Goal: Information Seeking & Learning: Learn about a topic

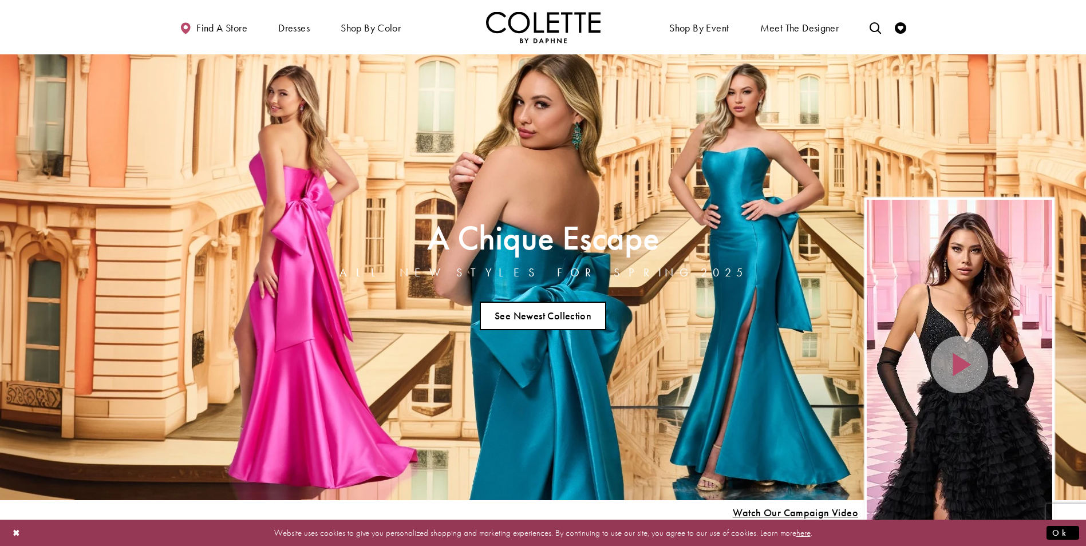
click at [574, 307] on link "See Newest Collection" at bounding box center [543, 316] width 127 height 29
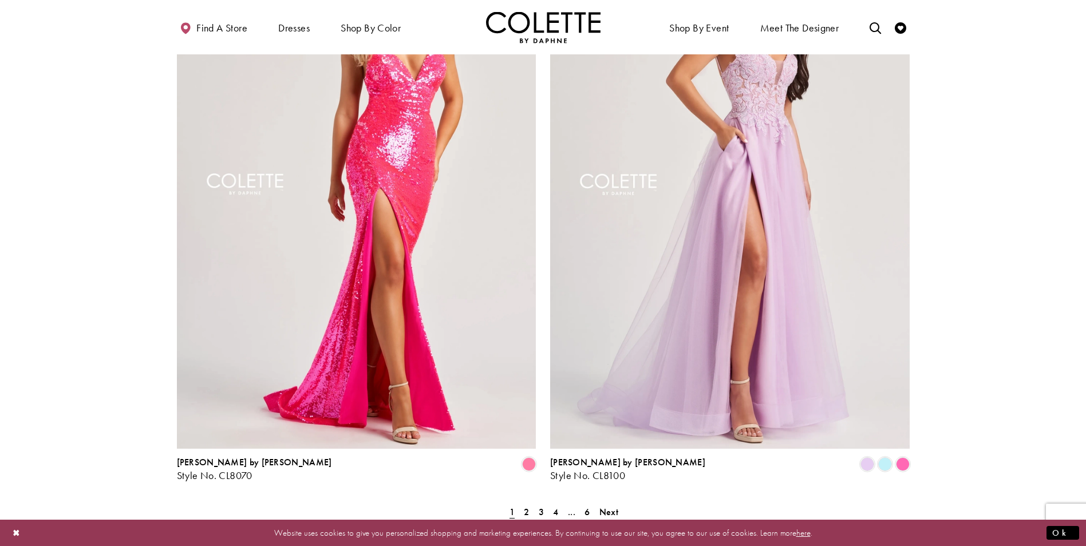
scroll to position [2118, 0]
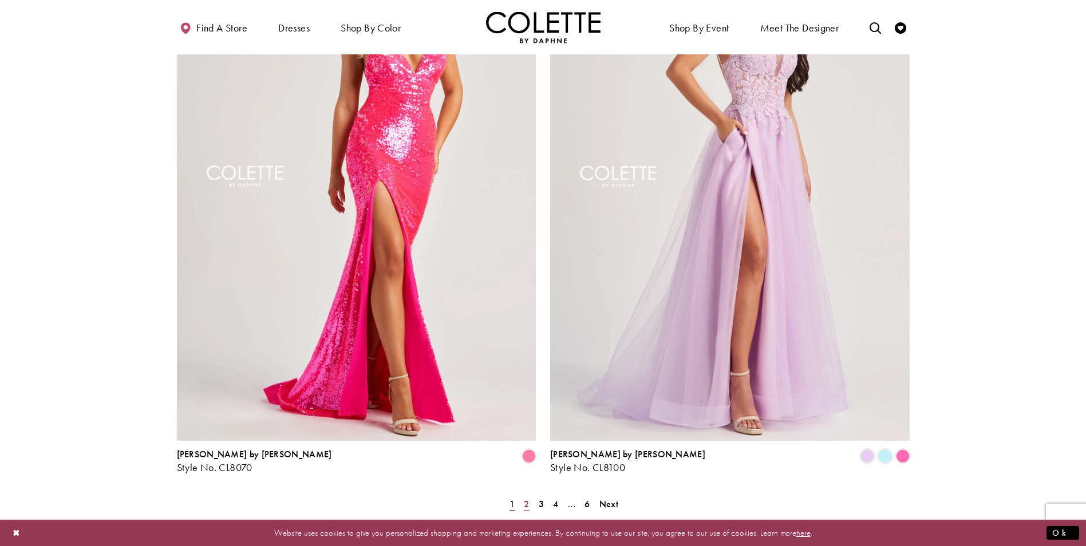
click at [530, 496] on link "2" at bounding box center [526, 504] width 12 height 17
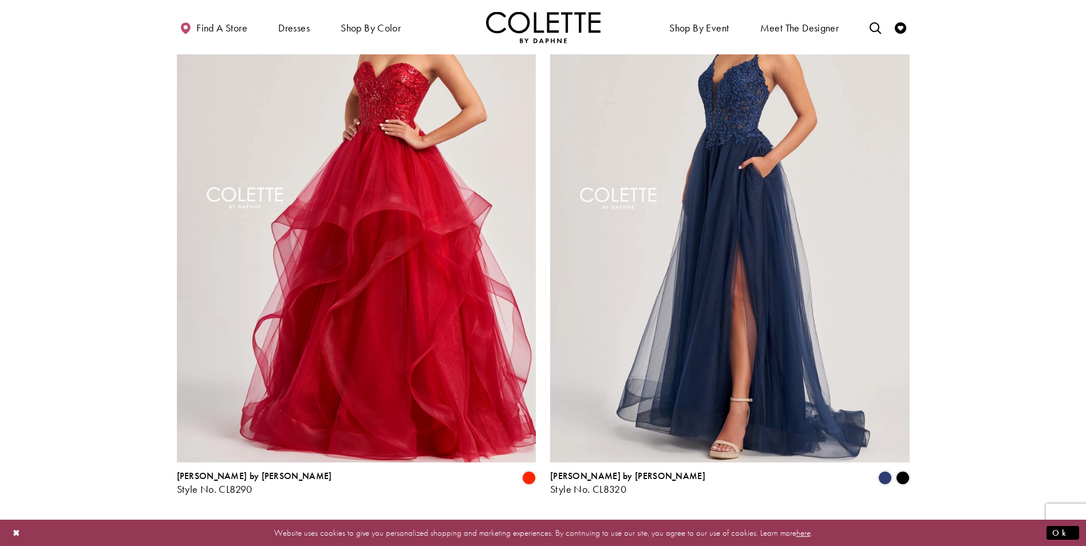
scroll to position [2240, 0]
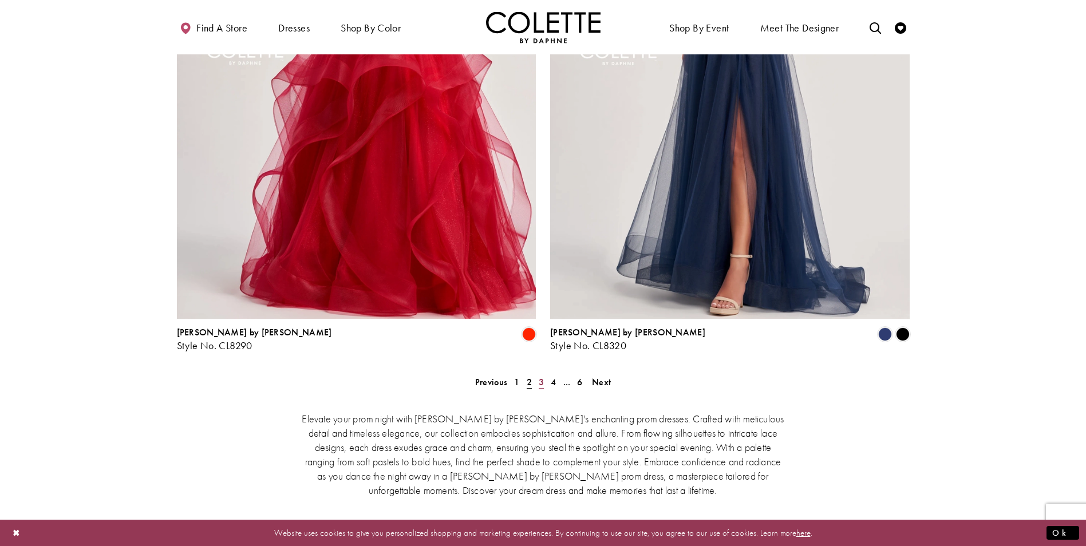
click at [545, 374] on link "3" at bounding box center [541, 382] width 12 height 17
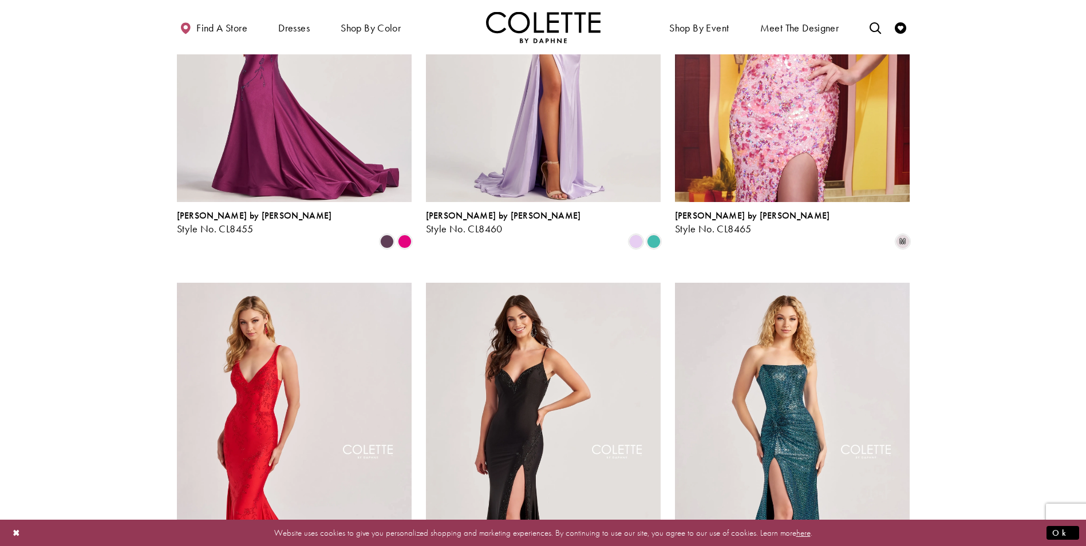
scroll to position [1553, 0]
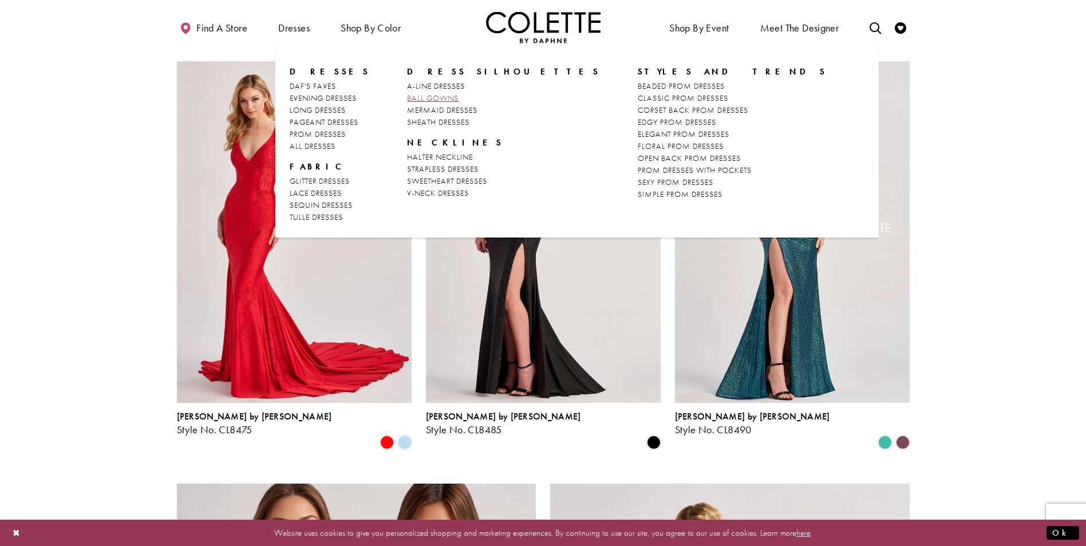
click at [431, 100] on span "BALL GOWNS" at bounding box center [433, 98] width 52 height 10
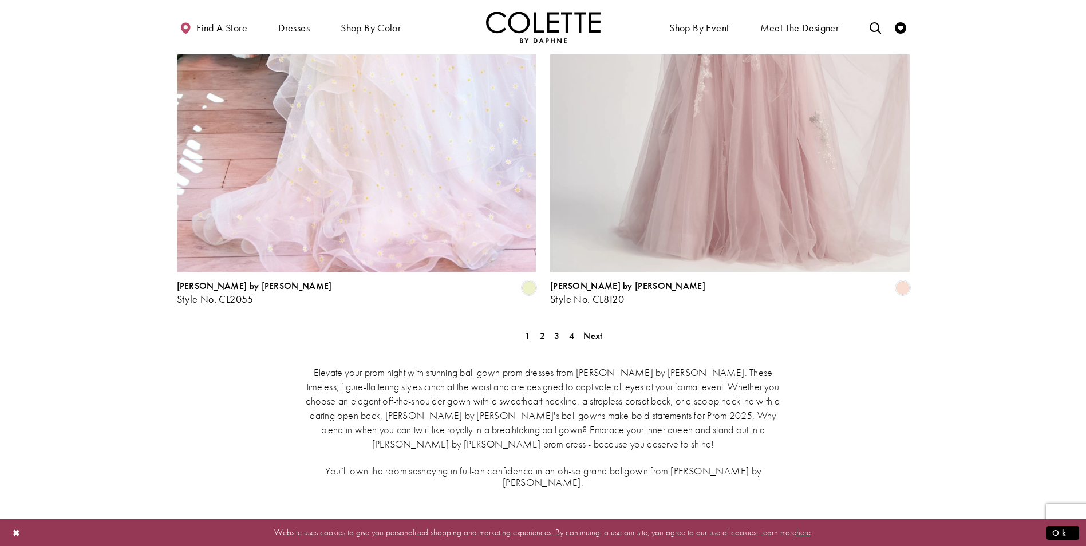
scroll to position [2061, 0]
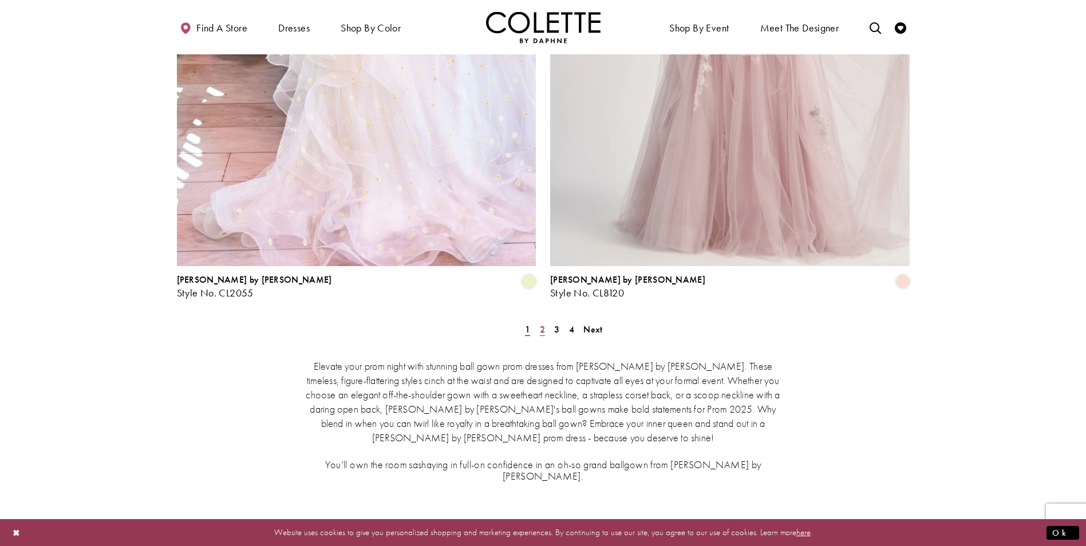
click at [546, 321] on link "2" at bounding box center [542, 329] width 12 height 17
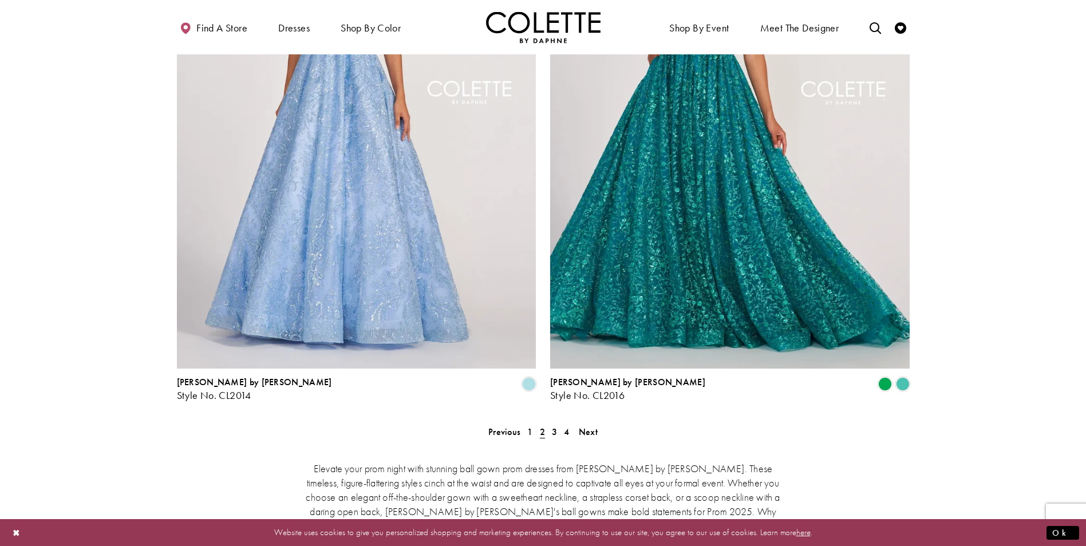
scroll to position [2066, 0]
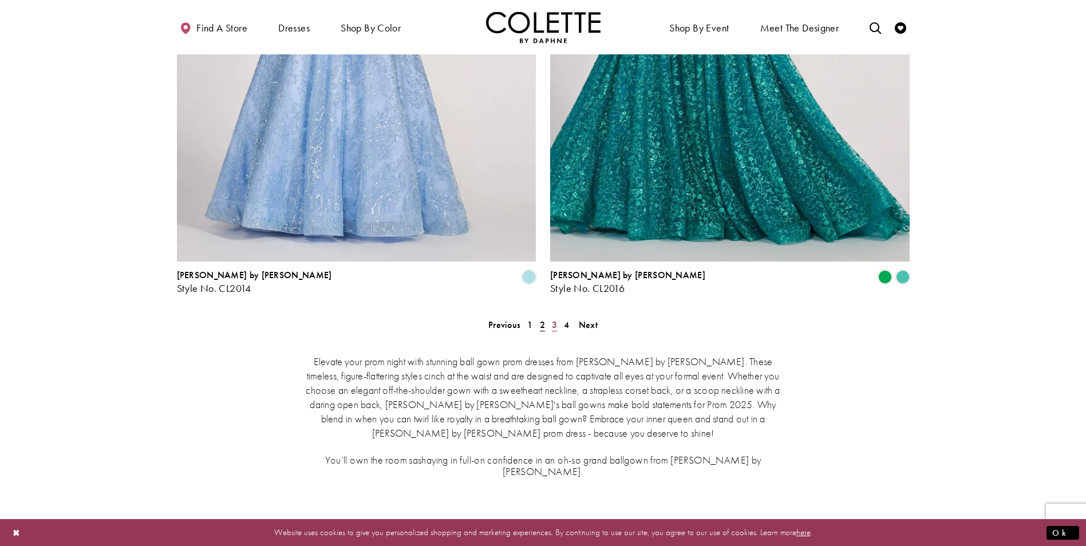
click at [551, 317] on link "3" at bounding box center [554, 325] width 12 height 17
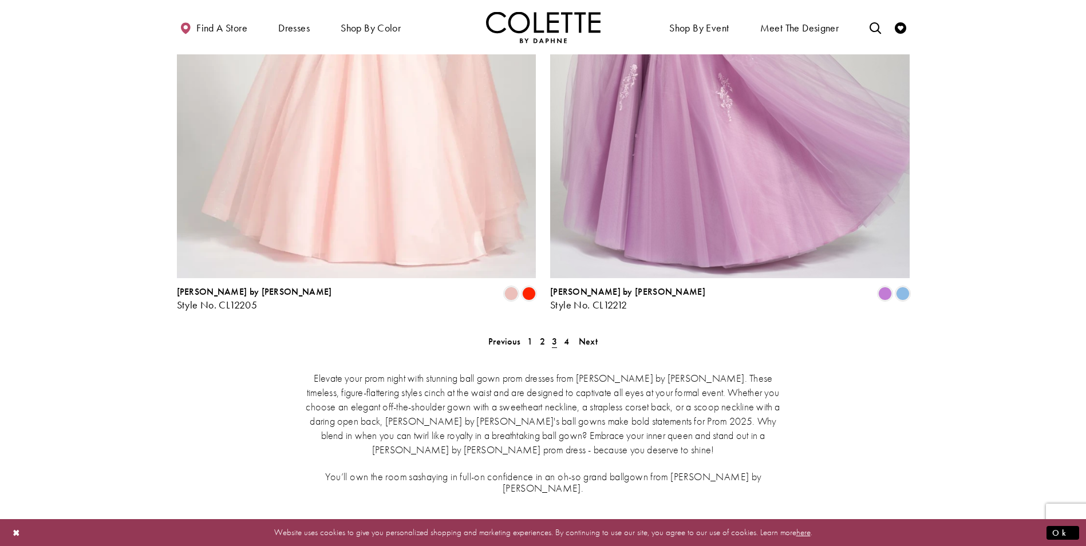
scroll to position [2066, 0]
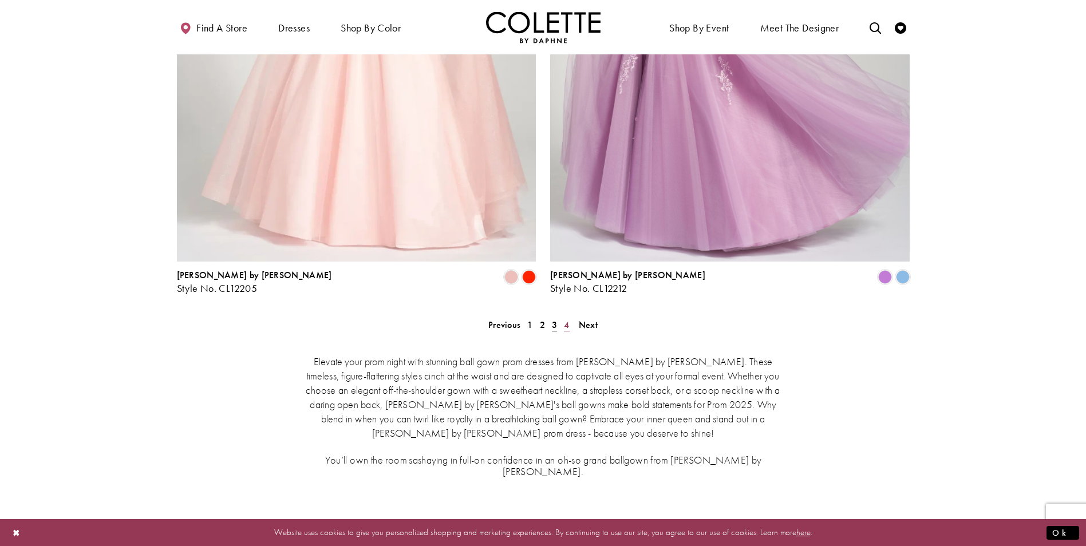
click at [566, 319] on span "4" at bounding box center [566, 325] width 5 height 12
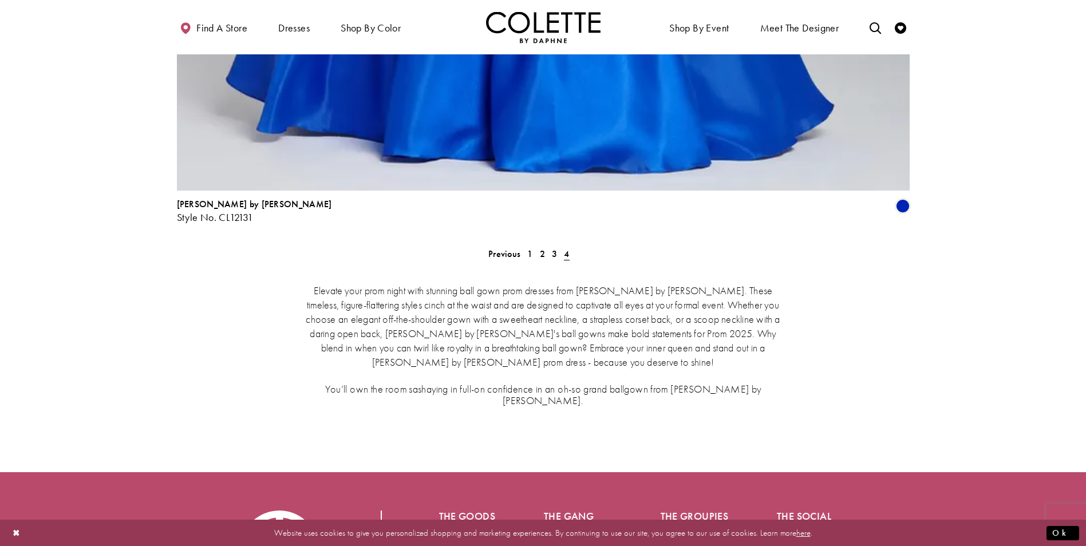
scroll to position [1608, 0]
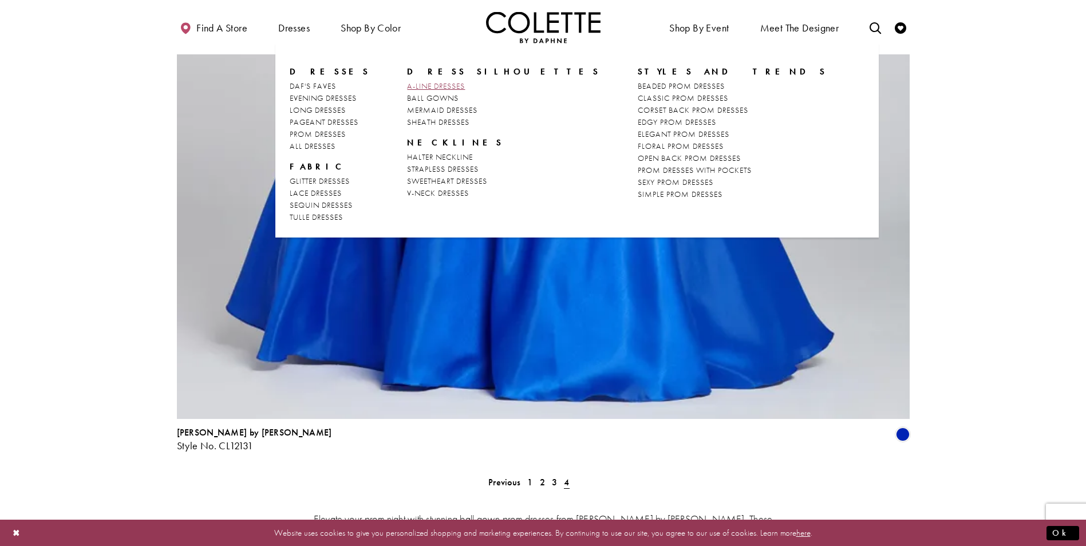
click at [441, 85] on span "A-LINE DRESSES" at bounding box center [436, 86] width 58 height 10
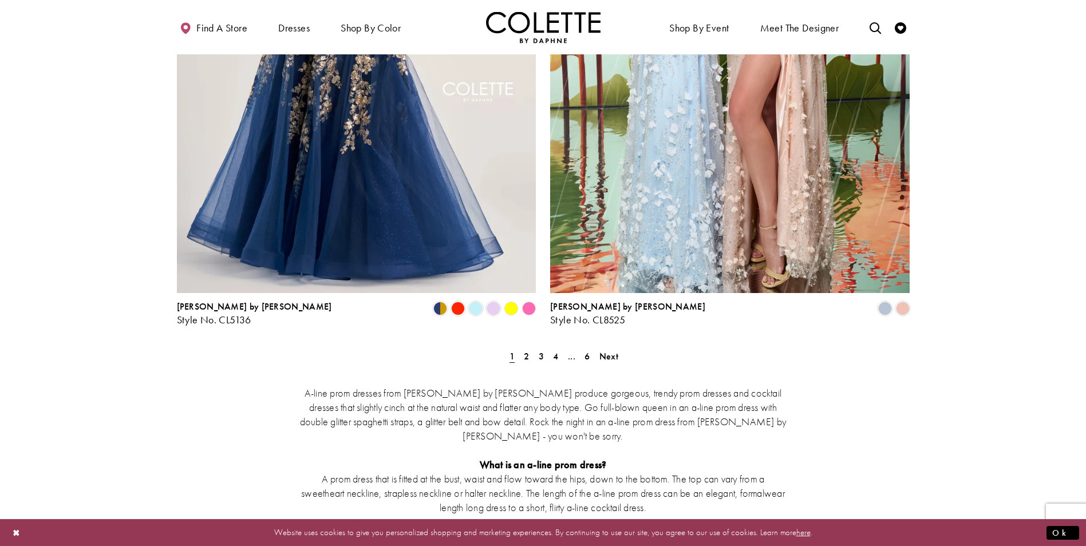
scroll to position [2176, 0]
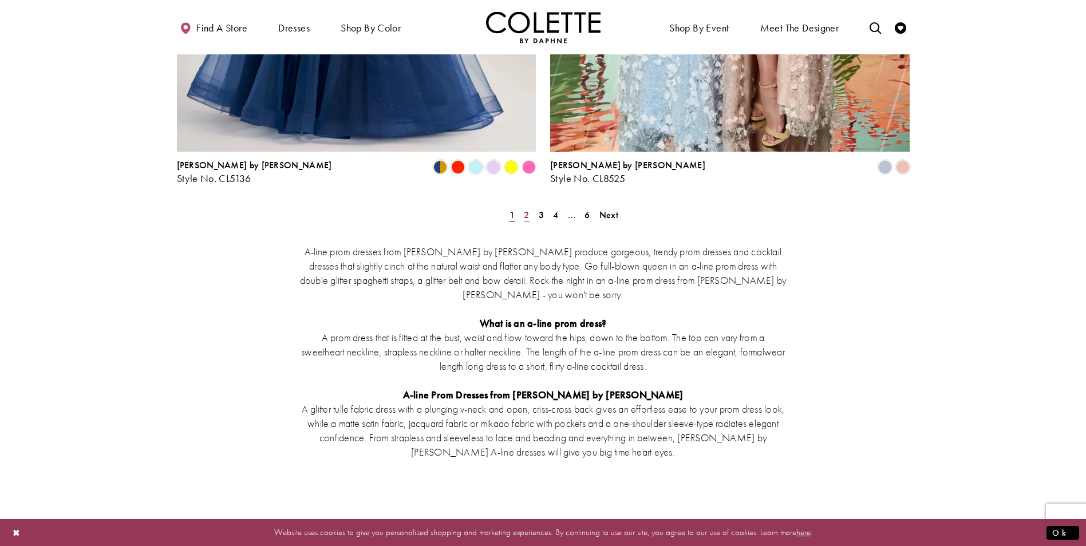
click at [525, 209] on span "2" at bounding box center [526, 215] width 5 height 12
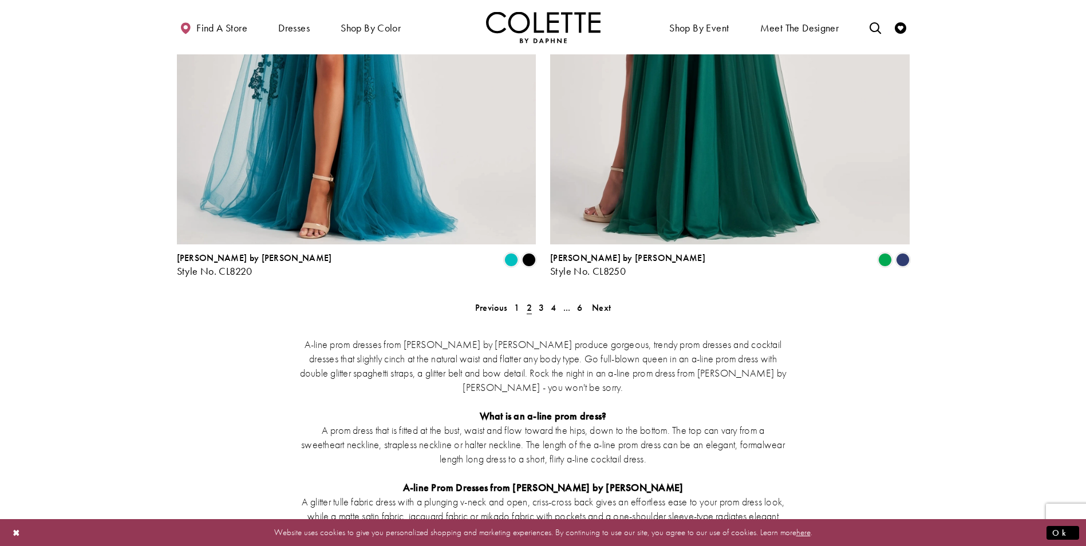
scroll to position [2066, 0]
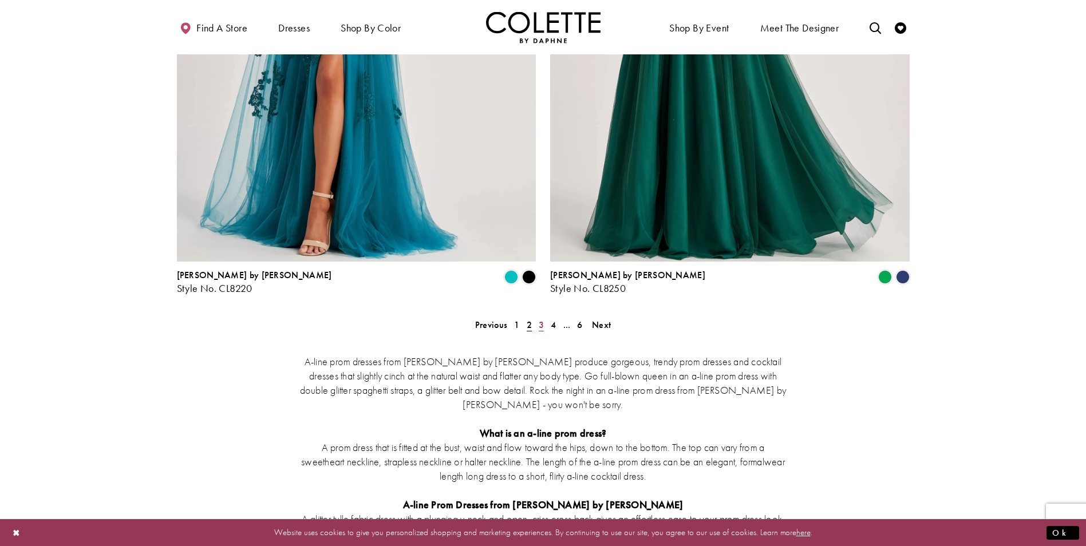
click at [540, 319] on span "3" at bounding box center [541, 325] width 5 height 12
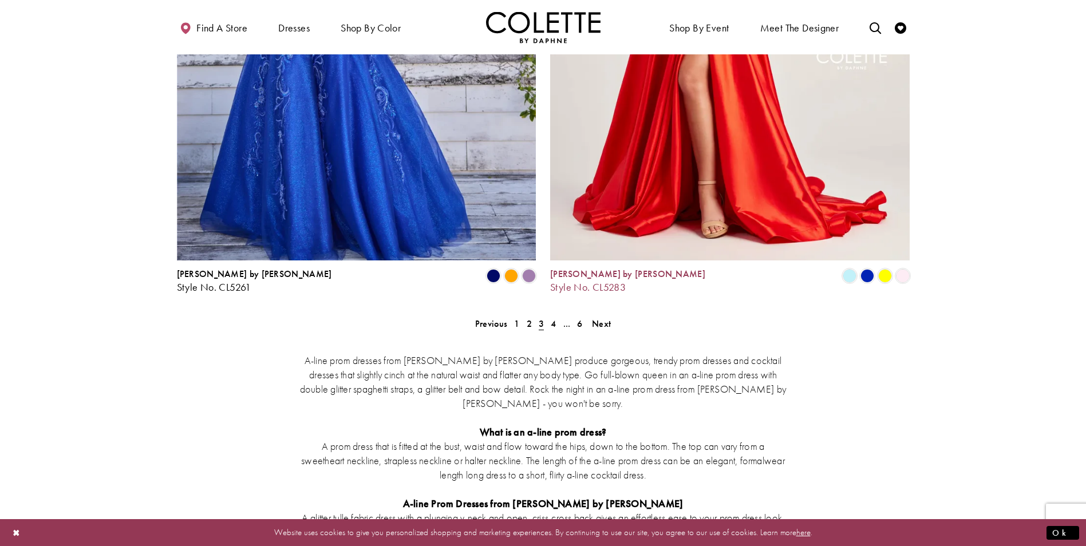
scroll to position [2066, 0]
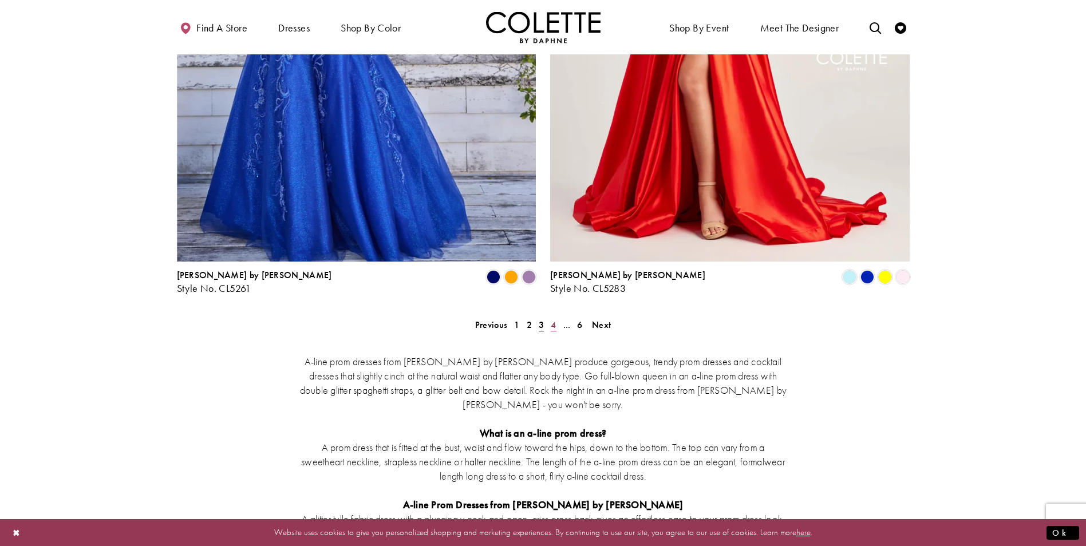
click at [553, 319] on span "4" at bounding box center [553, 325] width 5 height 12
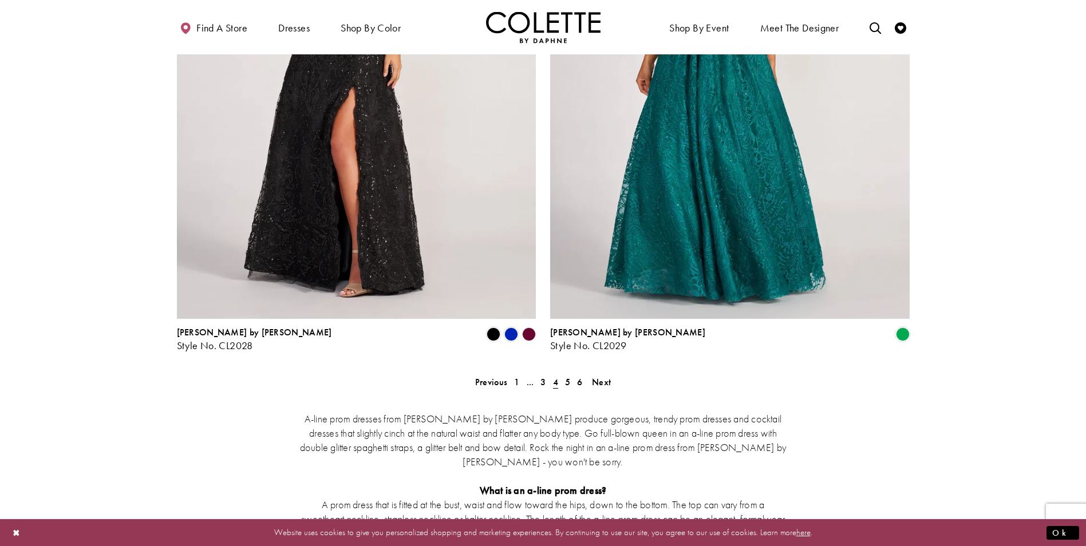
scroll to position [2066, 0]
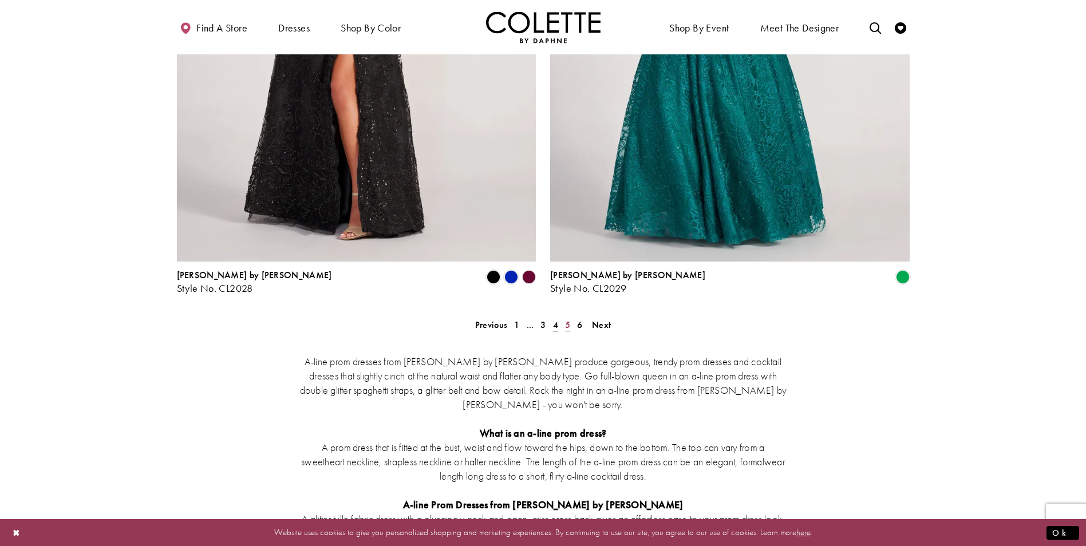
click at [570, 317] on link "5" at bounding box center [568, 325] width 12 height 17
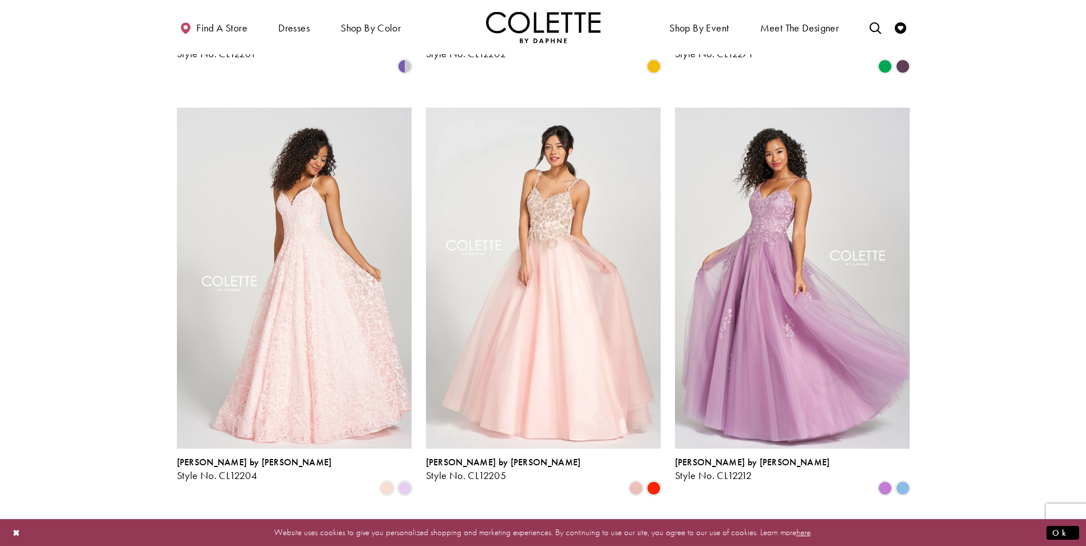
scroll to position [863, 0]
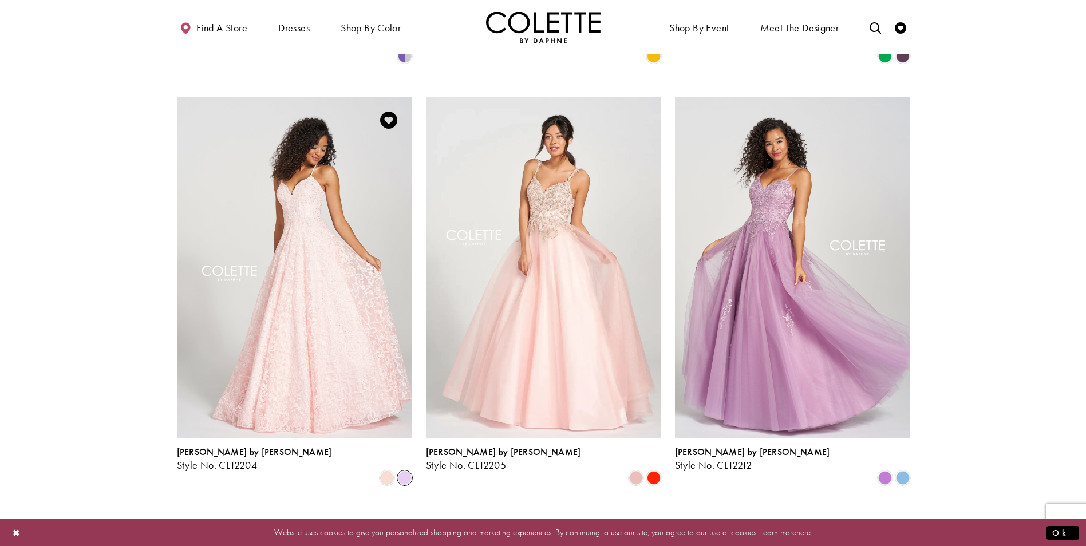
click at [406, 471] on span "Product List" at bounding box center [405, 478] width 14 height 14
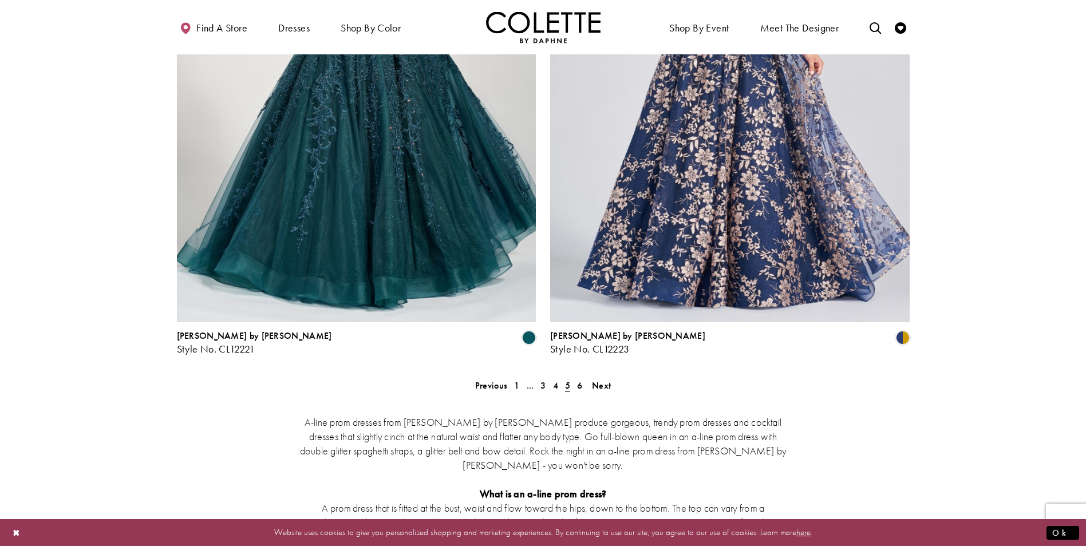
scroll to position [2008, 0]
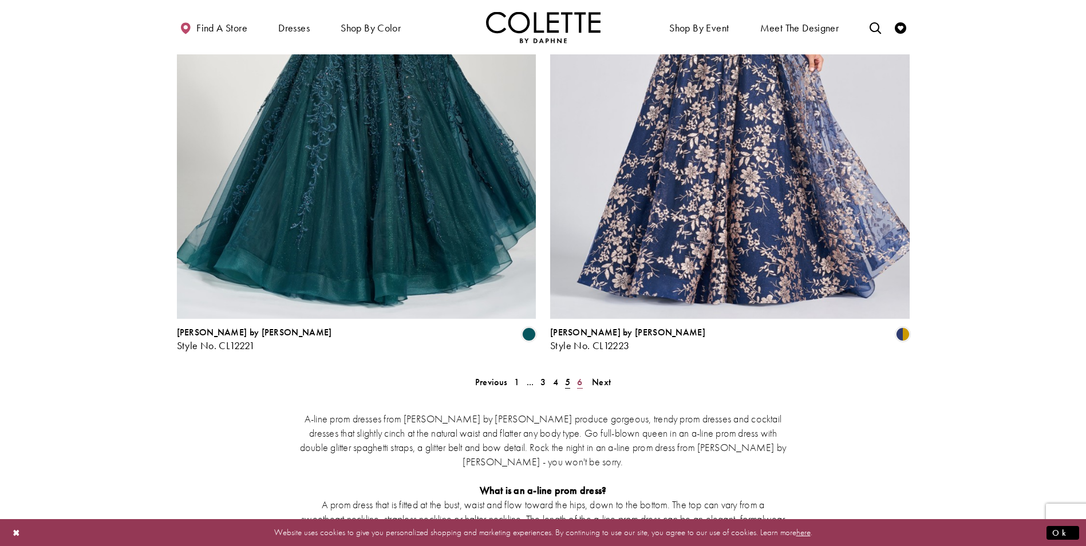
click at [579, 376] on span "6" at bounding box center [579, 382] width 5 height 12
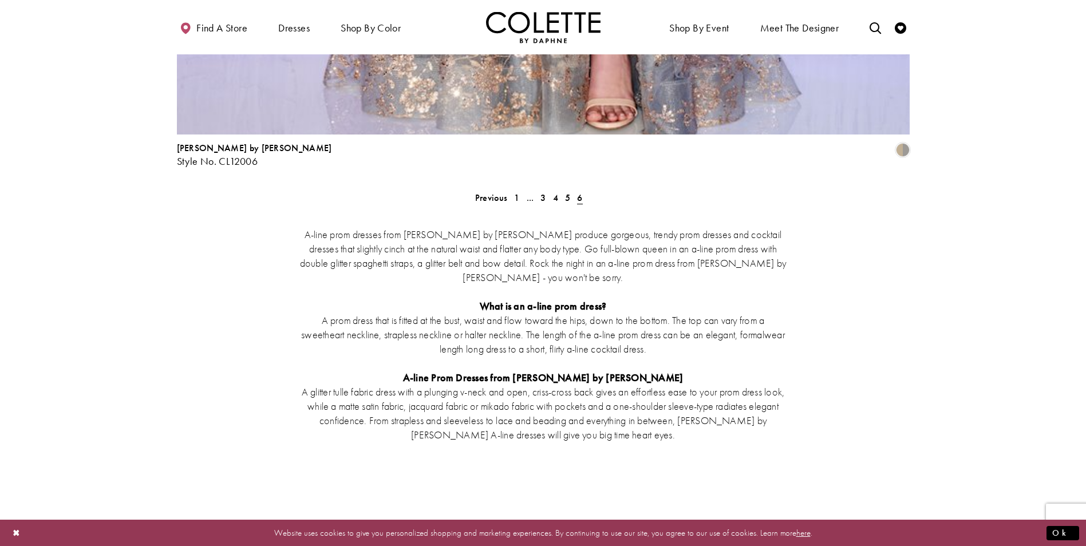
scroll to position [1894, 0]
